Goal: Information Seeking & Learning: Learn about a topic

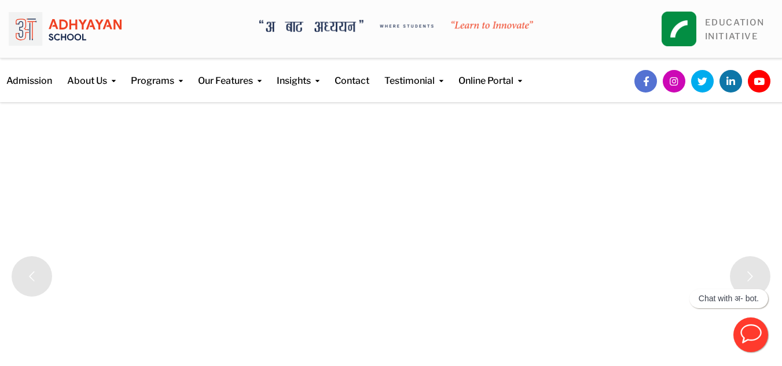
click at [82, 34] on img at bounding box center [65, 29] width 113 height 41
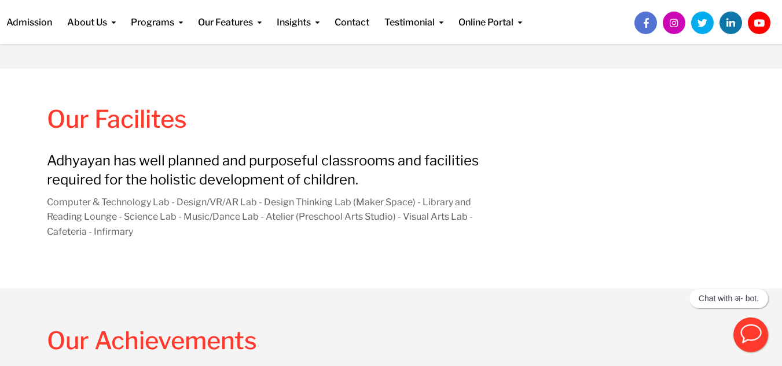
scroll to position [1018, 0]
click at [261, 174] on p "Adhyayan has well planned and purposeful classrooms and facilities required for…" at bounding box center [273, 170] width 453 height 38
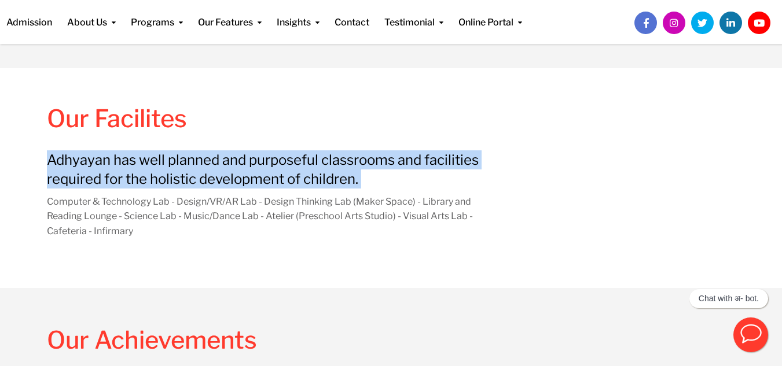
click at [261, 174] on p "Adhyayan has well planned and purposeful classrooms and facilities required for…" at bounding box center [273, 170] width 453 height 38
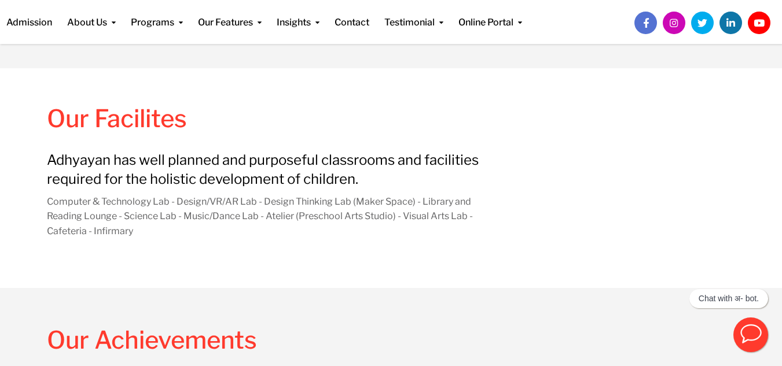
click at [237, 206] on p "Computer & Technology Lab - Design/VR/AR Lab - Design Thinking Lab (Maker Space…" at bounding box center [273, 217] width 453 height 45
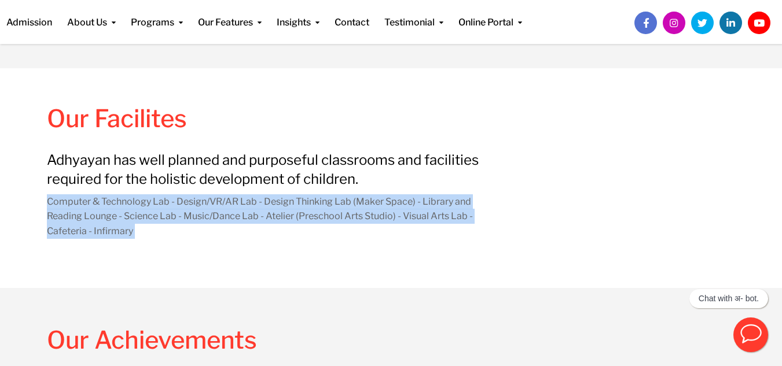
click at [237, 206] on p "Computer & Technology Lab - Design/VR/AR Lab - Design Thinking Lab (Maker Space…" at bounding box center [273, 217] width 453 height 45
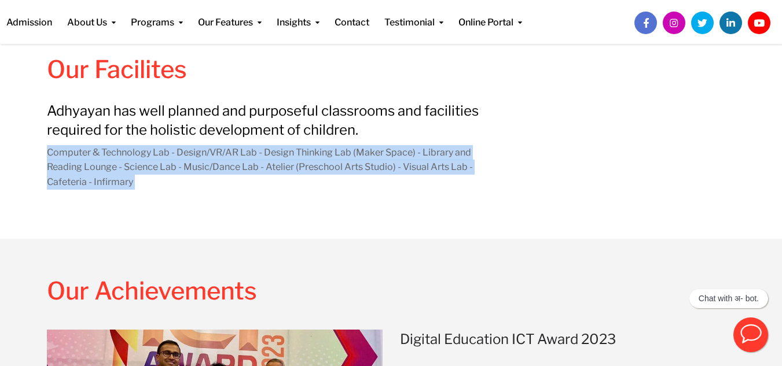
scroll to position [1068, 0]
click at [237, 206] on div "Adhyayan has well planned and purposeful classrooms and facilities required for…" at bounding box center [273, 157] width 471 height 116
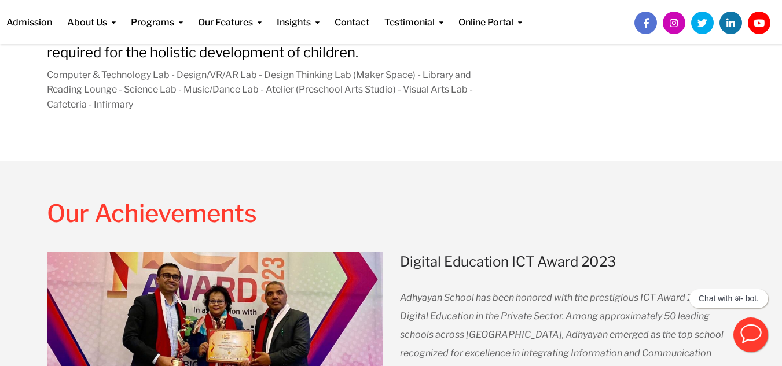
scroll to position [1145, 0]
click at [189, 205] on h2 "Our Achievements" at bounding box center [215, 217] width 336 height 36
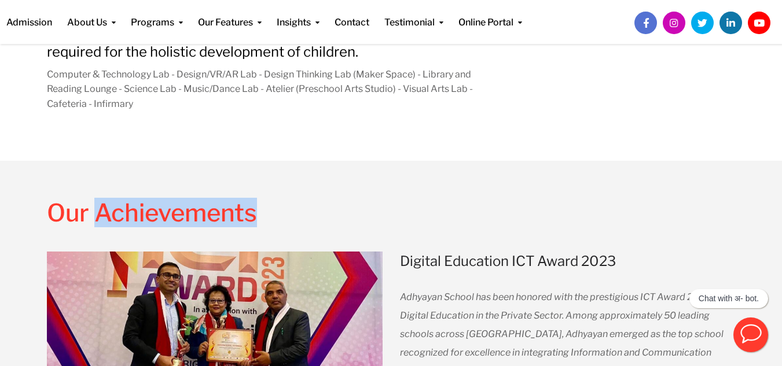
click at [189, 205] on h2 "Our Achievements" at bounding box center [215, 217] width 336 height 36
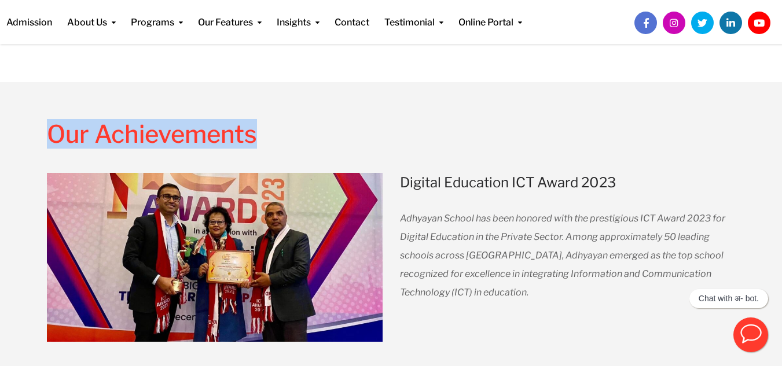
scroll to position [1226, 0]
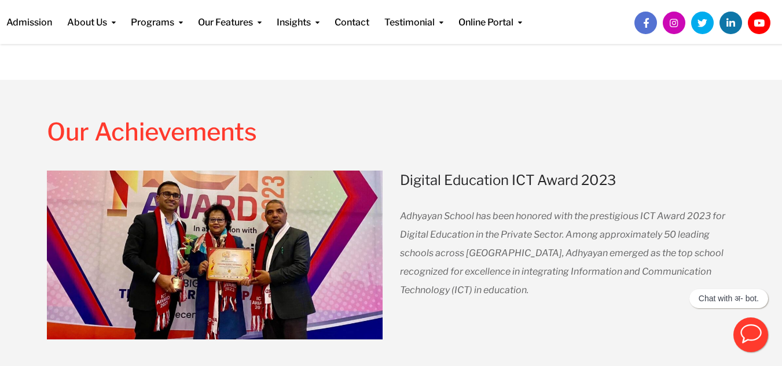
click at [475, 248] on span "Adhyayan School has been honored with the prestigious ICT Award 2023 for Digita…" at bounding box center [562, 253] width 325 height 85
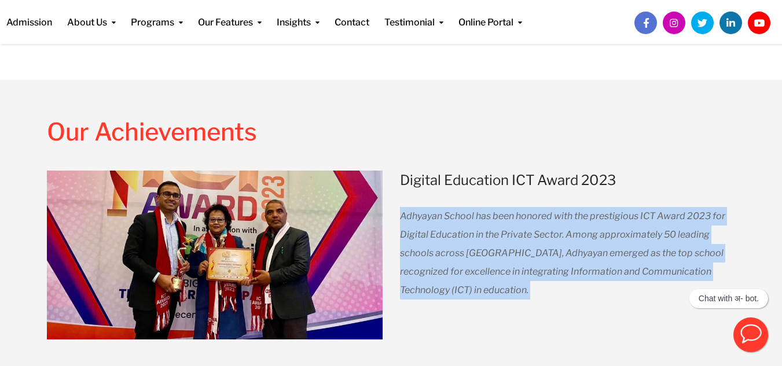
click at [475, 248] on span "Adhyayan School has been honored with the prestigious ICT Award 2023 for Digita…" at bounding box center [562, 253] width 325 height 85
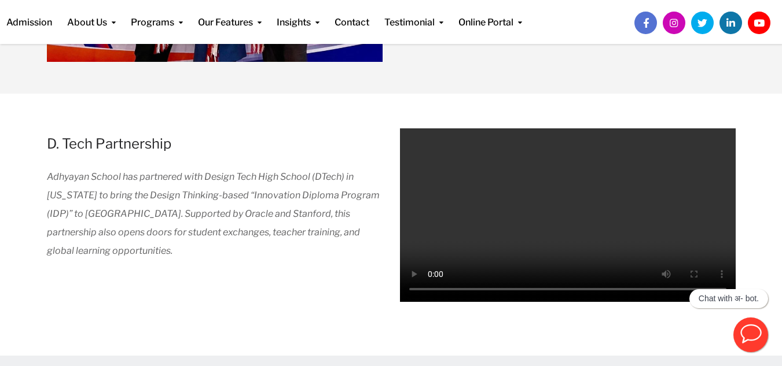
scroll to position [1519, 0]
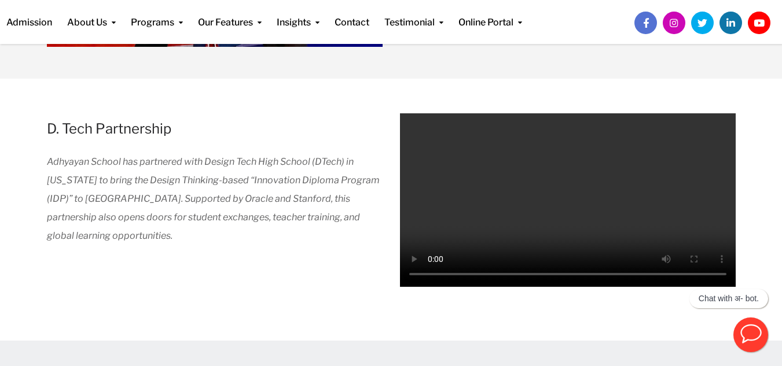
click at [367, 240] on p "Adhyayan School has partnered with Design Tech High School (DTech) in [US_STATE…" at bounding box center [215, 199] width 336 height 93
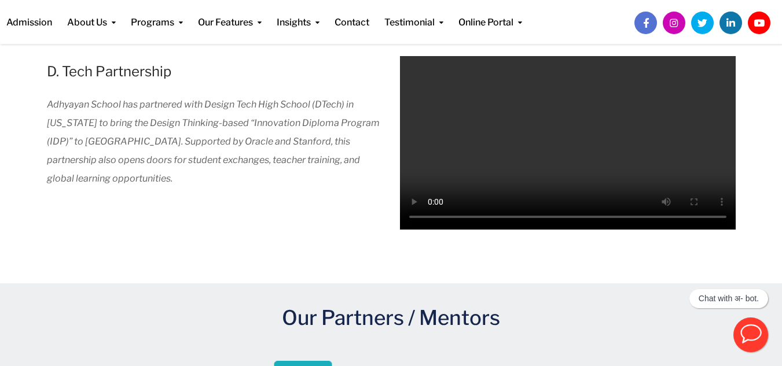
scroll to position [1578, 0]
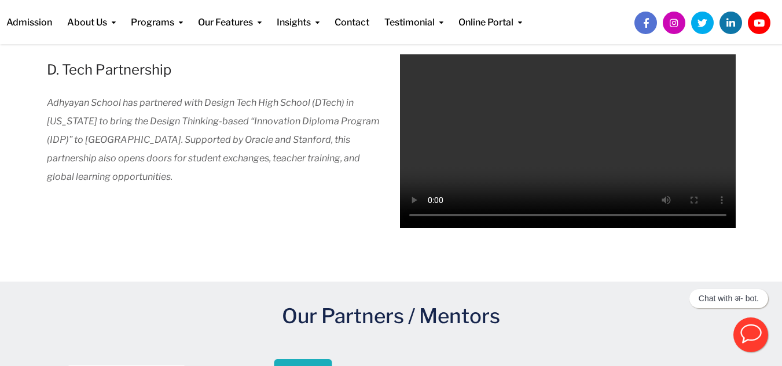
click at [277, 142] on span "Adhyayan School has partnered with Design Tech High School (DTech) in [US_STATE…" at bounding box center [213, 139] width 333 height 85
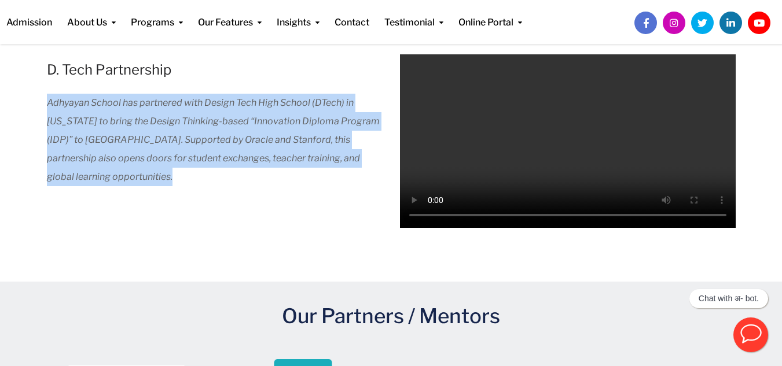
click at [277, 142] on span "Adhyayan School has partnered with Design Tech High School (DTech) in [US_STATE…" at bounding box center [213, 139] width 333 height 85
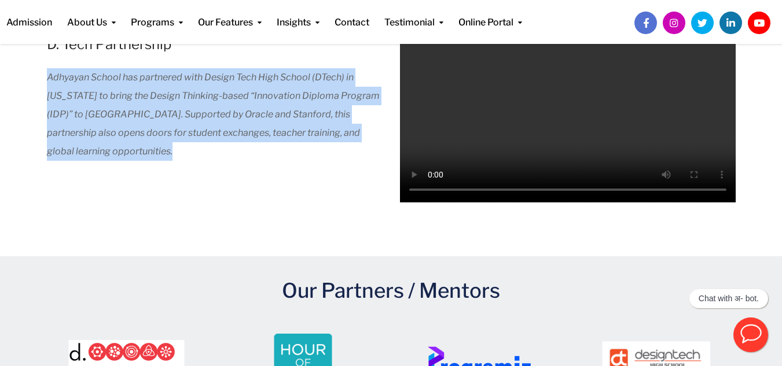
scroll to position [1604, 0]
click at [277, 142] on p "Adhyayan School has partnered with Design Tech High School (DTech) in [US_STATE…" at bounding box center [215, 114] width 336 height 93
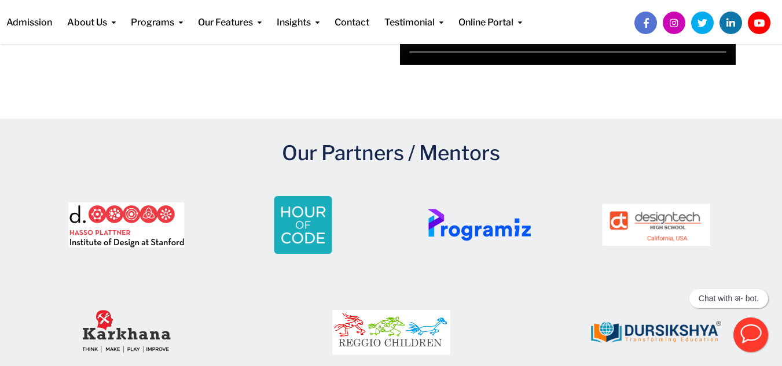
scroll to position [1742, 0]
click at [331, 144] on h2 "Our Partners / Mentors" at bounding box center [391, 152] width 689 height 28
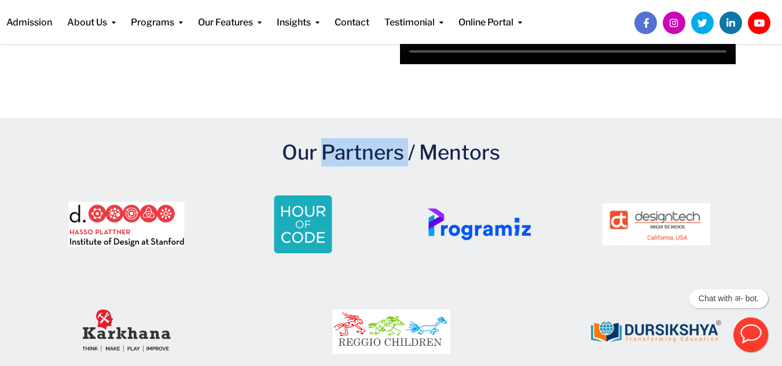
click at [331, 144] on h2 "Our Partners / Mentors" at bounding box center [391, 152] width 689 height 28
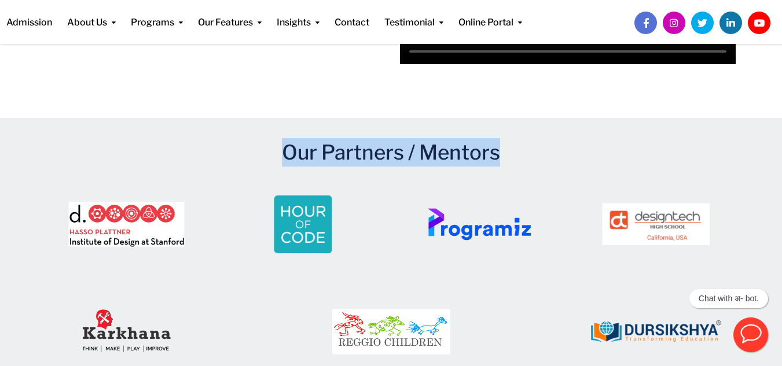
click at [331, 144] on h2 "Our Partners / Mentors" at bounding box center [391, 152] width 689 height 28
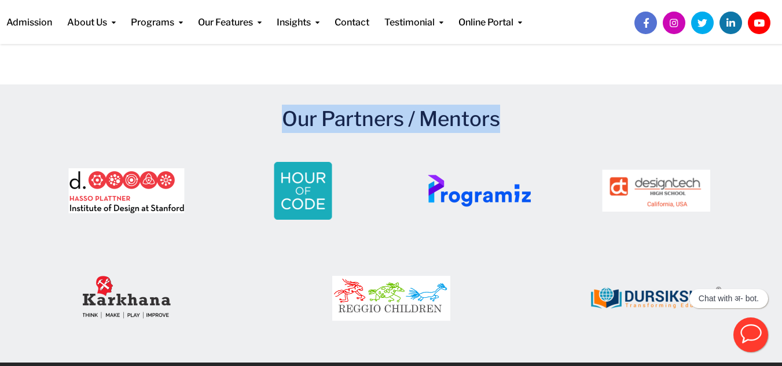
scroll to position [1774, 0]
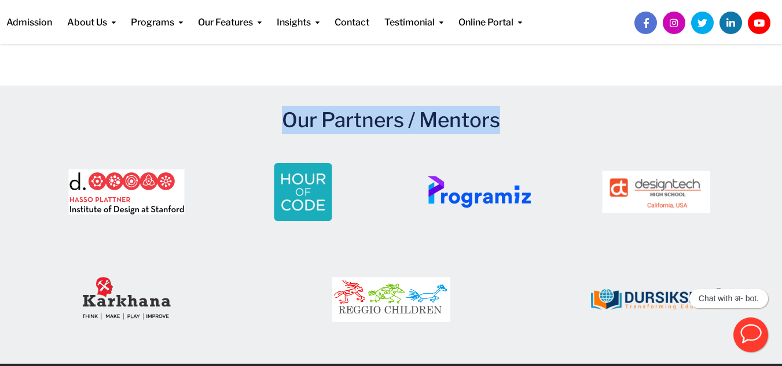
click at [154, 98] on div "Our Partners / Mentors" at bounding box center [391, 225] width 706 height 279
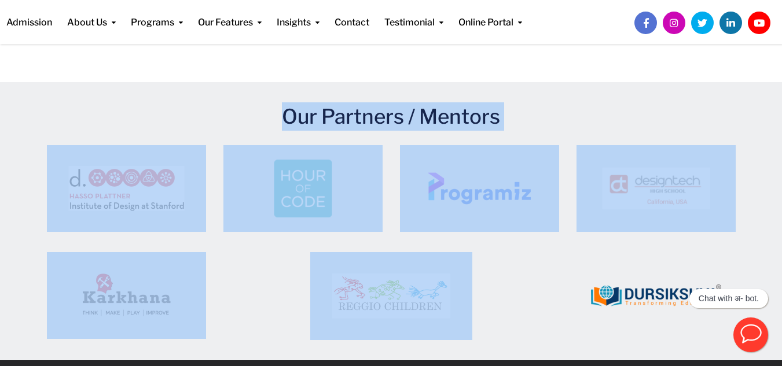
scroll to position [1826, 0]
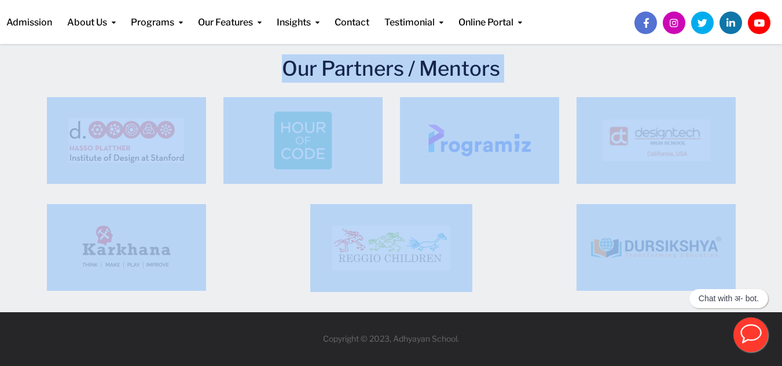
drag, startPoint x: 154, startPoint y: 98, endPoint x: 769, endPoint y: 261, distance: 636.6
click at [769, 261] on div "Our Partners / Mentors" at bounding box center [391, 173] width 782 height 279
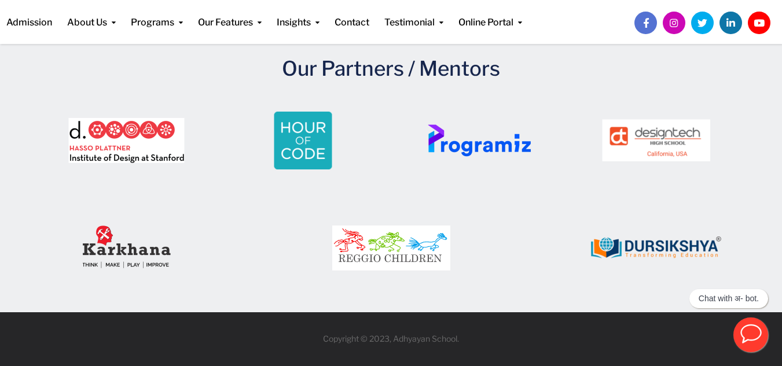
click at [505, 321] on section "Copyright © 2023, Adhyayan School." at bounding box center [391, 339] width 782 height 53
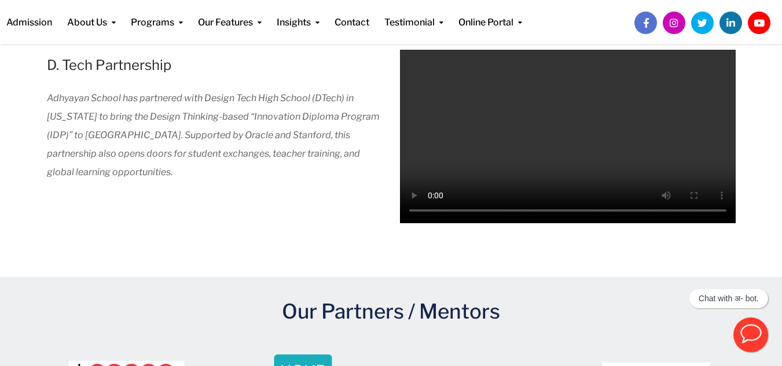
scroll to position [1582, 0]
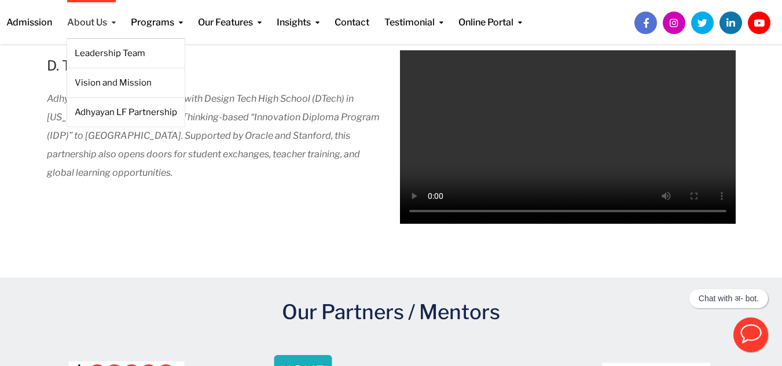
click at [91, 25] on link "About Us" at bounding box center [91, 15] width 49 height 30
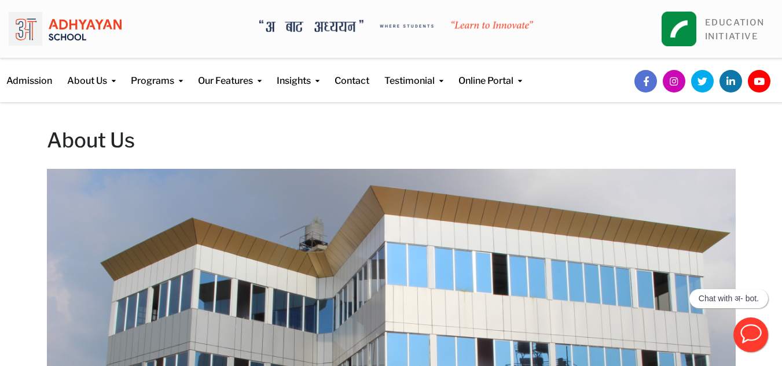
click at [63, 16] on img at bounding box center [65, 29] width 113 height 41
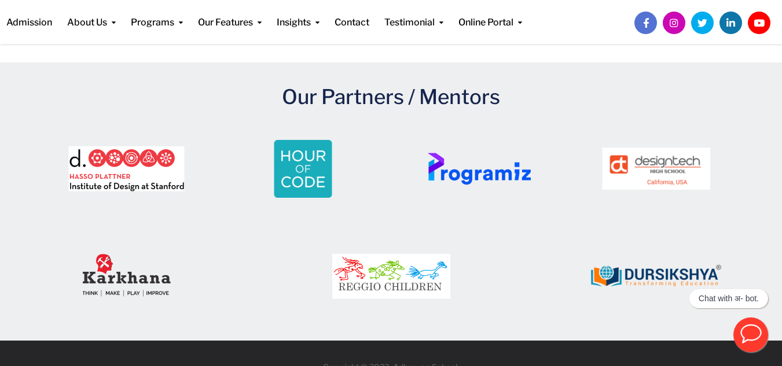
scroll to position [1789, 0]
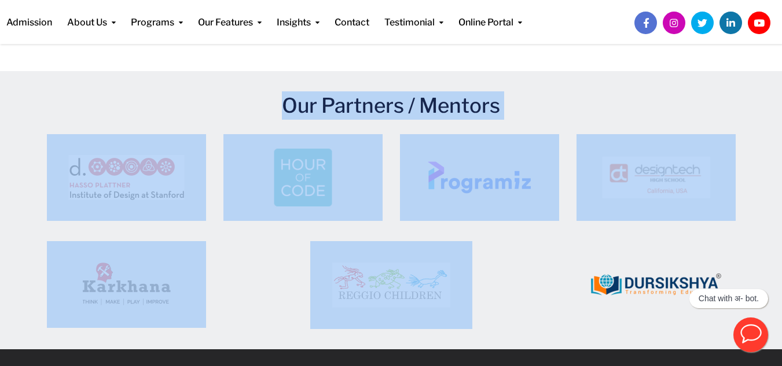
drag, startPoint x: 181, startPoint y: 85, endPoint x: 570, endPoint y: 259, distance: 426.6
click at [570, 259] on div "Our Partners / Mentors" at bounding box center [391, 210] width 706 height 279
click at [271, 97] on h2 "Our Partners / Mentors" at bounding box center [391, 105] width 689 height 28
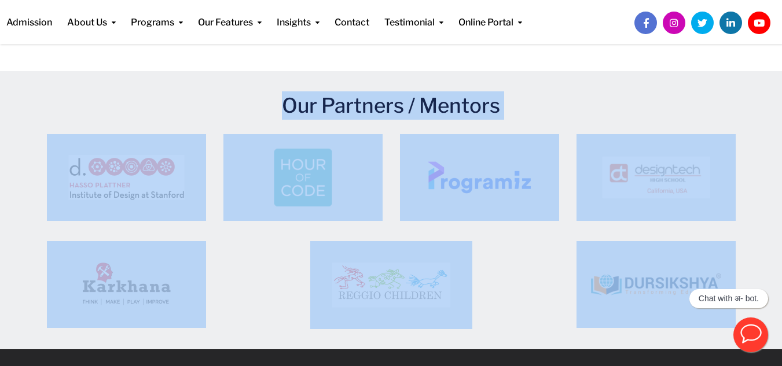
drag, startPoint x: 271, startPoint y: 97, endPoint x: 669, endPoint y: 275, distance: 435.6
click at [669, 275] on div "Our Partners / Mentors" at bounding box center [391, 220] width 689 height 259
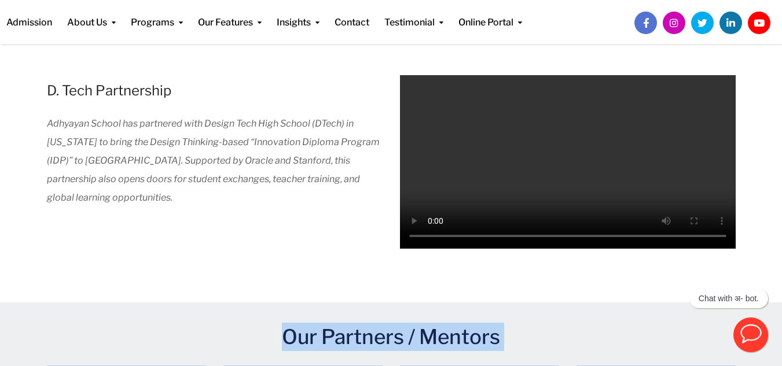
scroll to position [1557, 0]
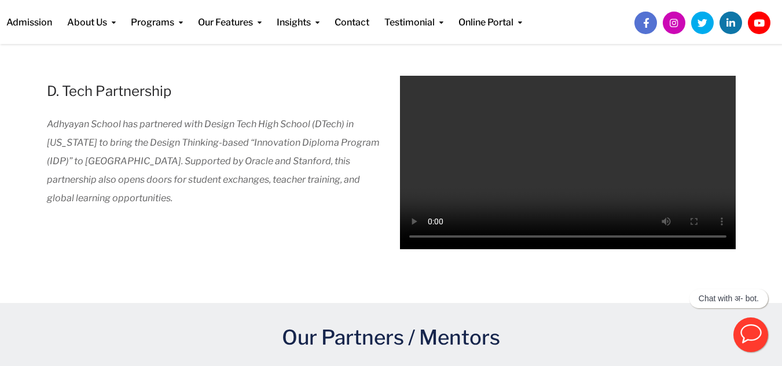
click at [272, 154] on p "Adhyayan School has partnered with Design Tech High School (DTech) in [US_STATE…" at bounding box center [215, 161] width 336 height 93
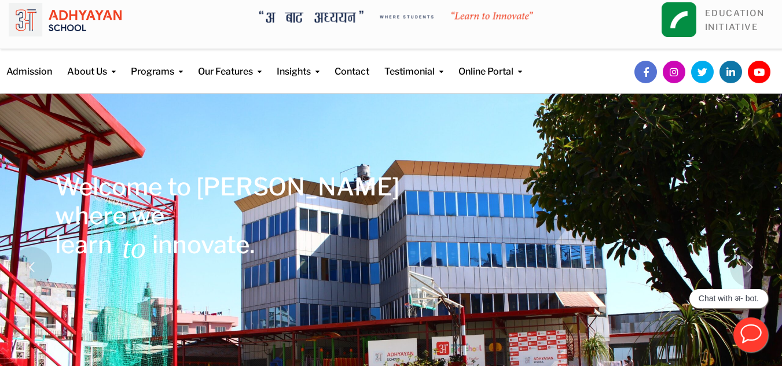
scroll to position [0, 0]
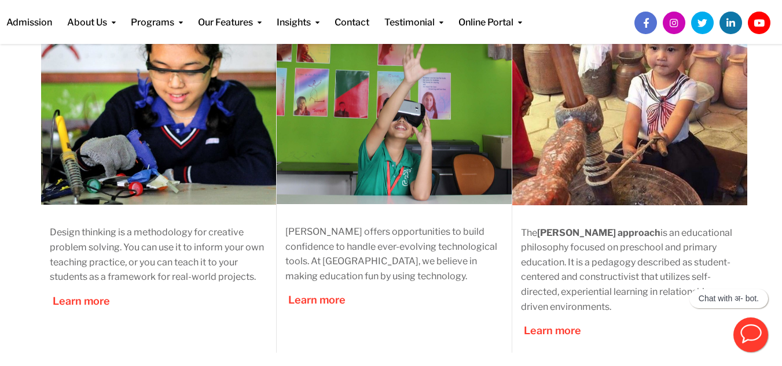
scroll to position [550, 0]
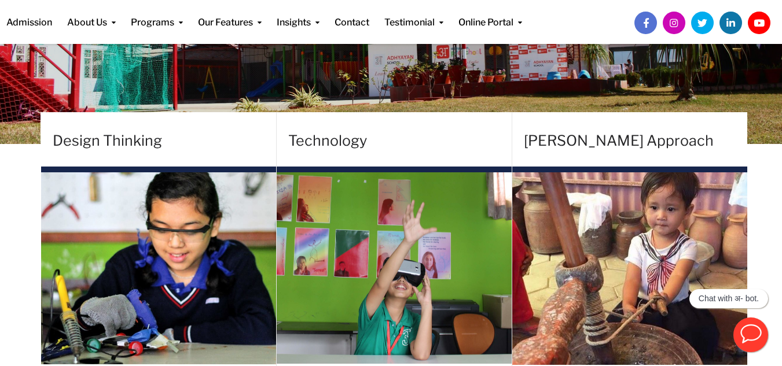
scroll to position [307, 0]
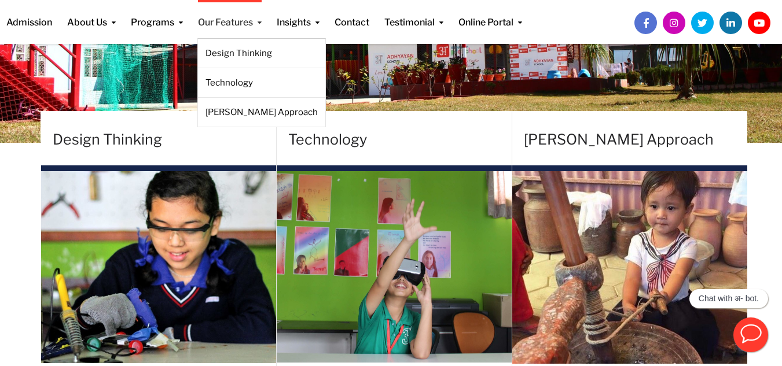
click at [214, 17] on link "Our Features" at bounding box center [230, 15] width 64 height 30
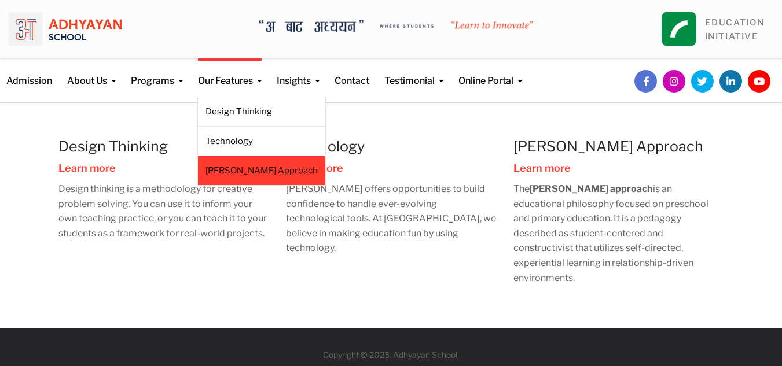
scroll to position [1, 0]
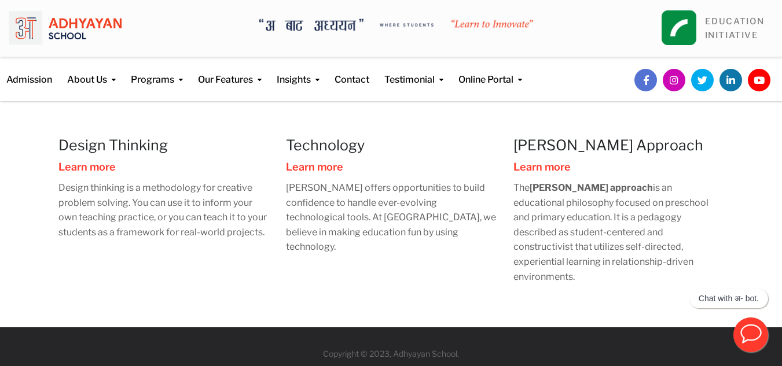
click at [67, 26] on img at bounding box center [65, 28] width 113 height 41
